Goal: Information Seeking & Learning: Understand process/instructions

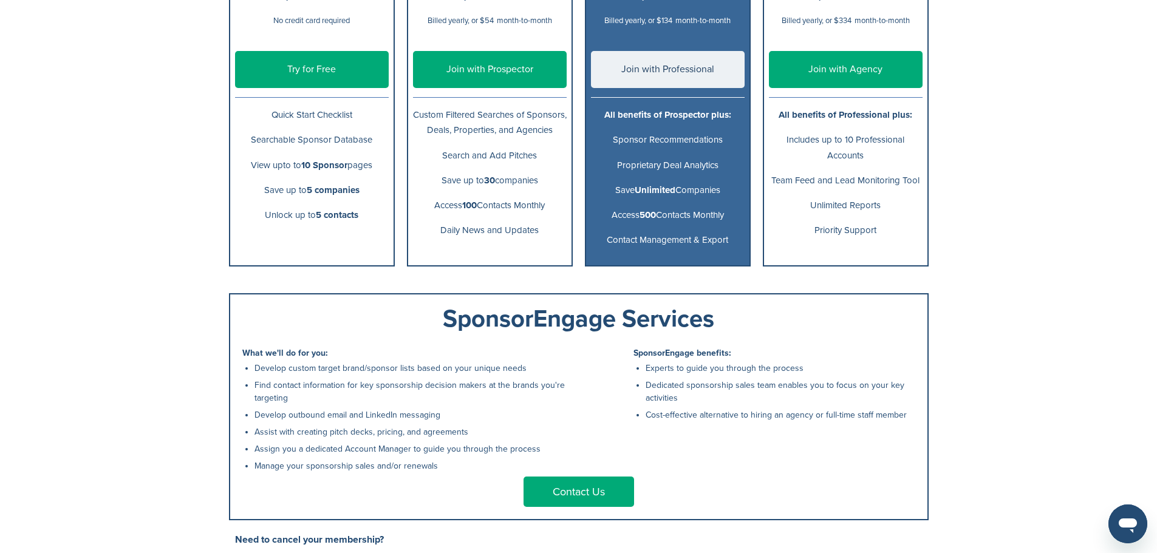
scroll to position [304, 0]
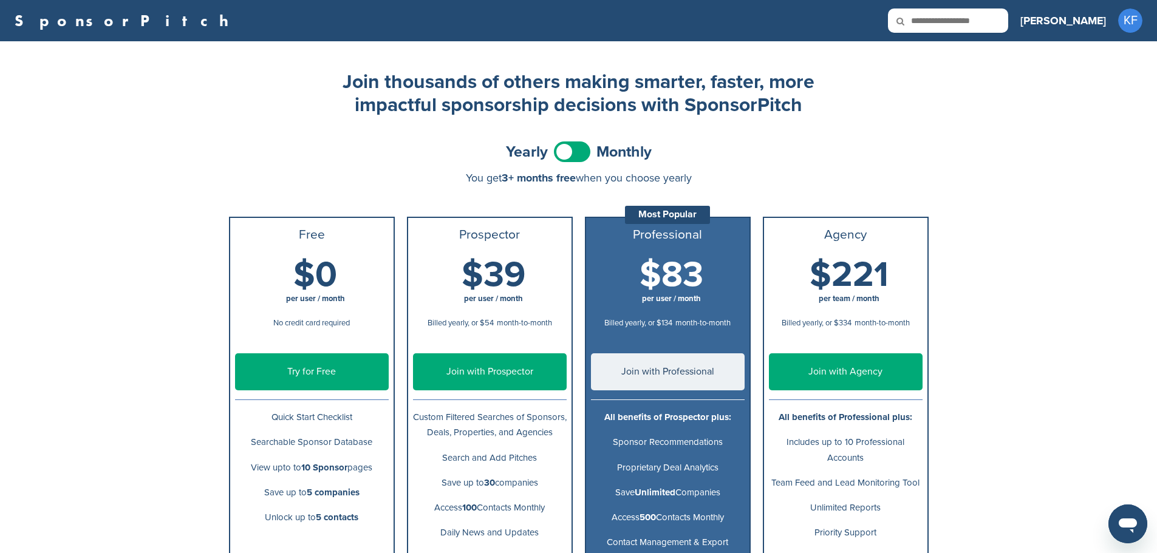
click at [44, 13] on link "SponsorPitch" at bounding box center [126, 21] width 222 height 16
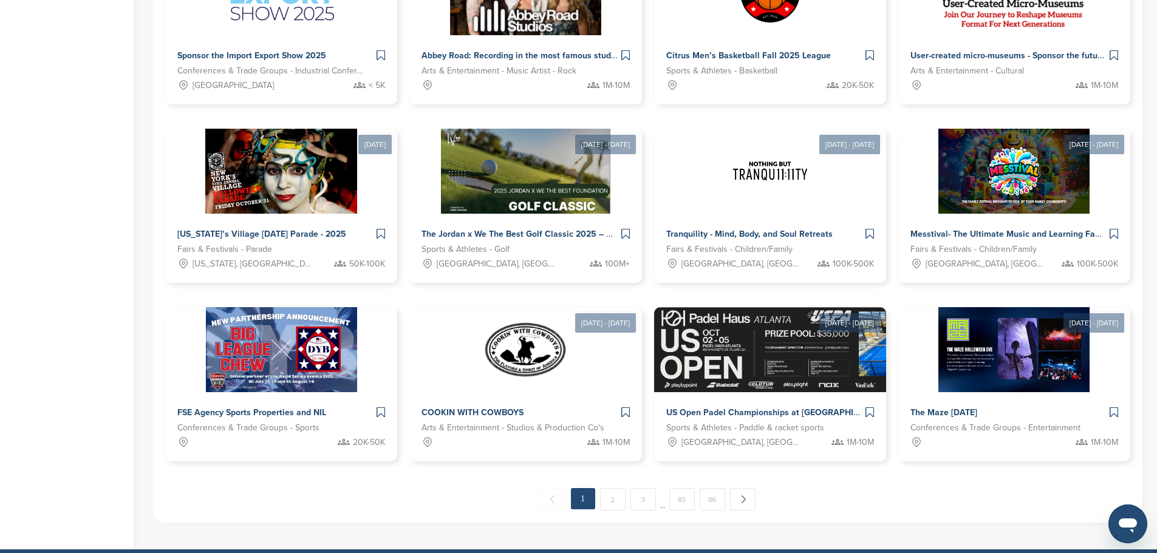
scroll to position [565, 0]
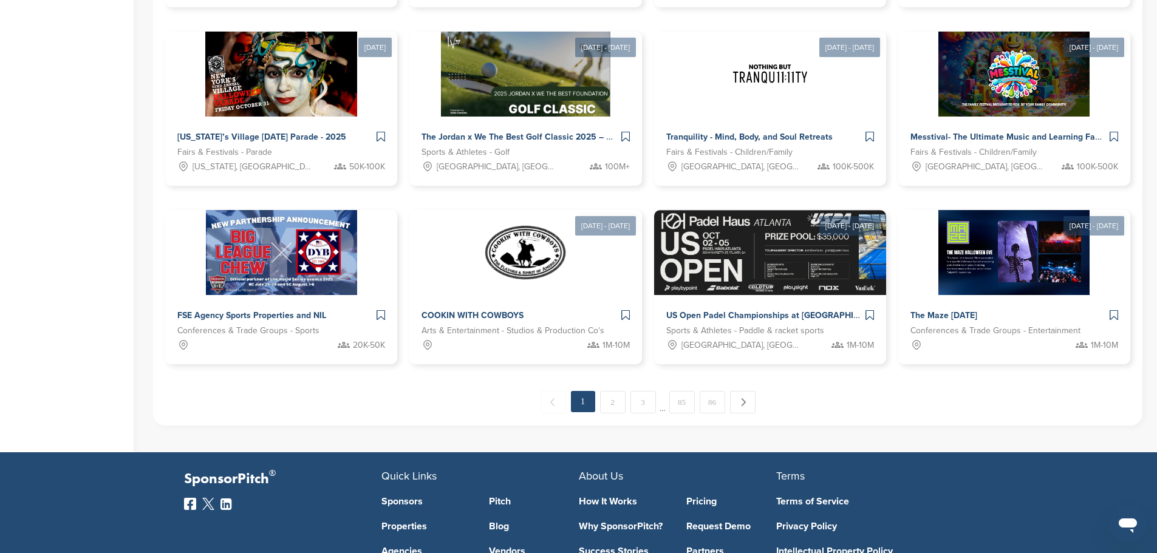
click at [586, 497] on link "How It Works" at bounding box center [624, 502] width 90 height 10
